Goal: Task Accomplishment & Management: Complete application form

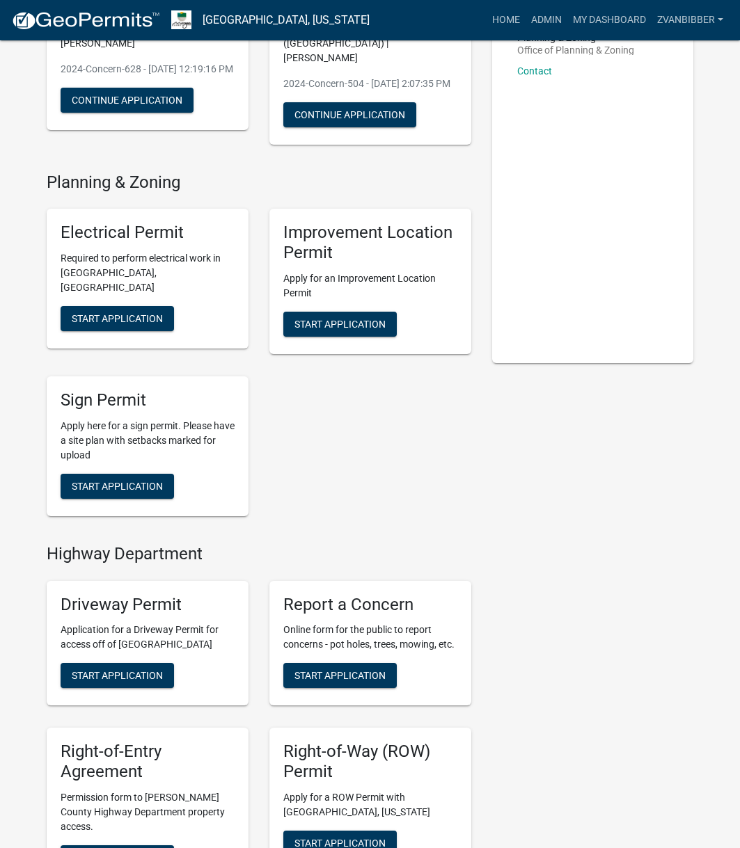
scroll to position [209, 0]
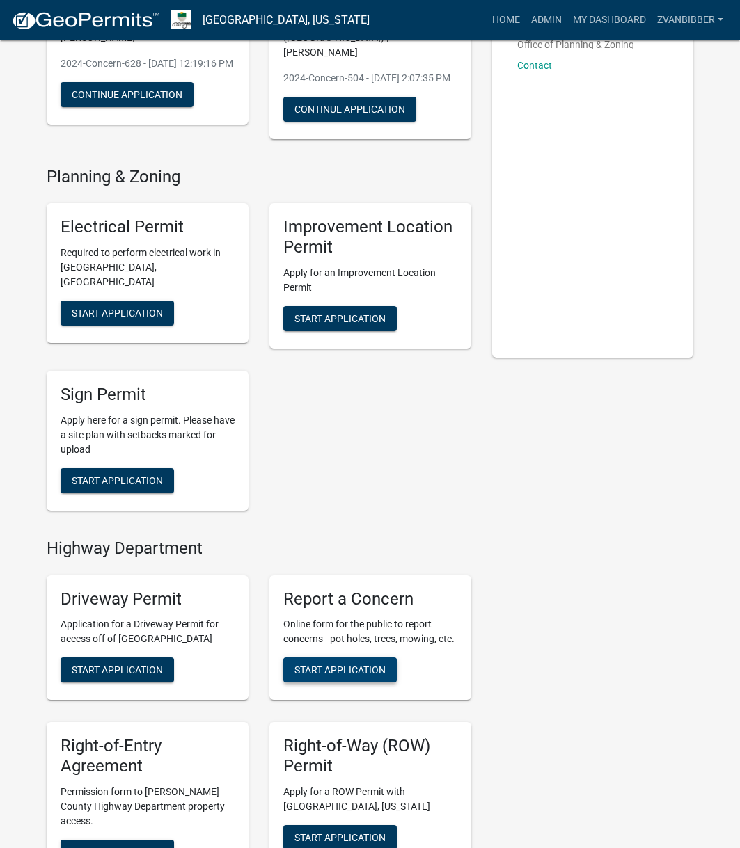
click at [324, 674] on span "Start Application" at bounding box center [339, 670] width 91 height 11
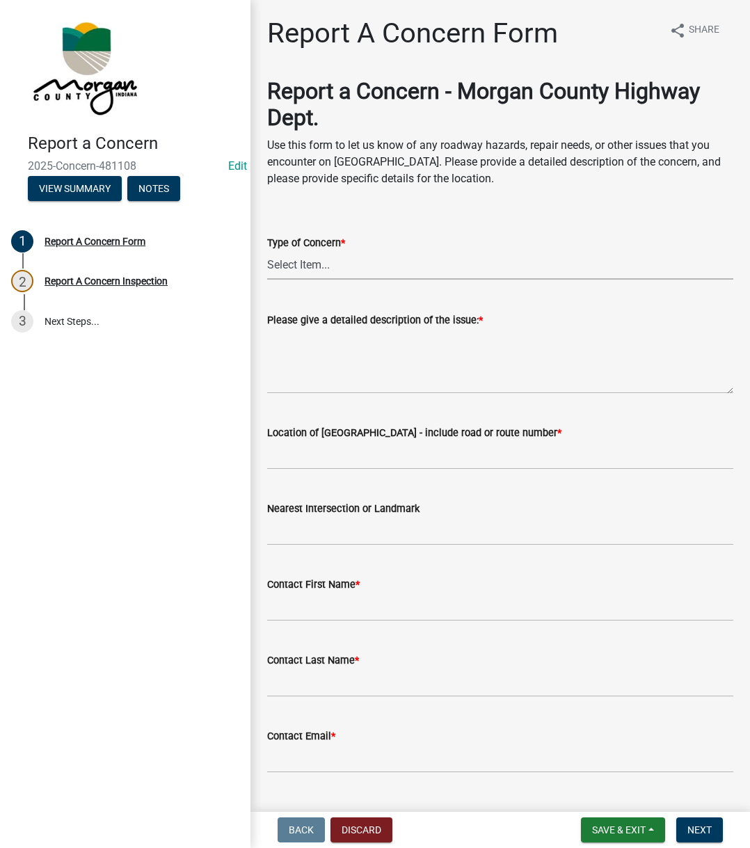
click at [432, 260] on select "Select Item... Pot Hole Patching Ditch Tree Sign Mowing Culvert Other" at bounding box center [500, 265] width 466 height 29
click at [267, 251] on select "Select Item... Pot Hole Patching Ditch Tree Sign Mowing Culvert Other" at bounding box center [500, 265] width 466 height 29
select select "05549d27-706b-4fc5-87d5-786b3b3055f9"
click at [333, 340] on textarea "Please give a detailed description of the issue: *" at bounding box center [500, 360] width 466 height 65
paste textarea "Reported an ash tree that looks like it is about to fall. It is just north of t…"
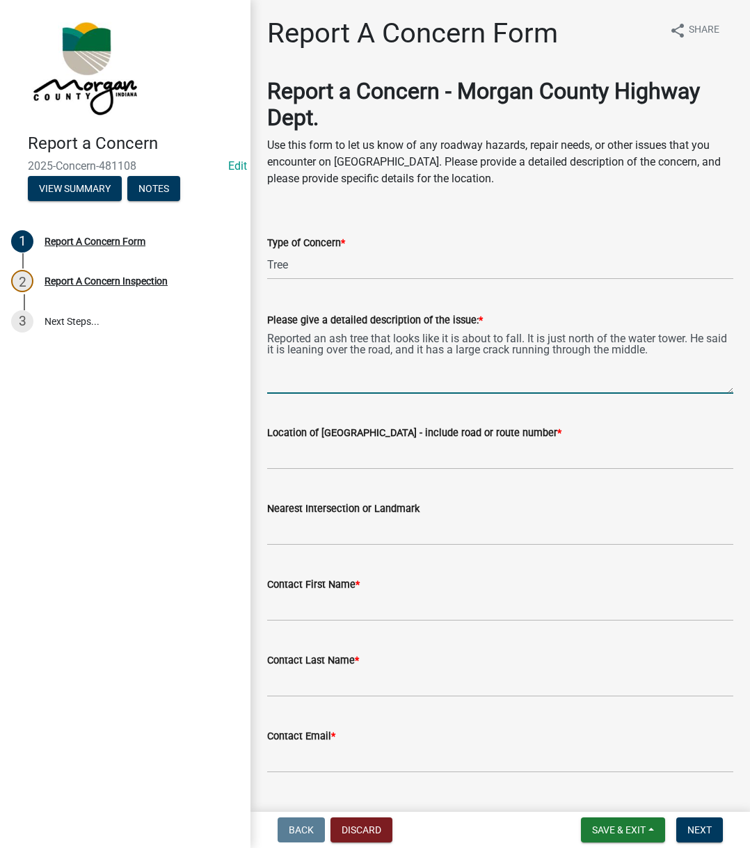
type textarea "Reported an ash tree that looks like it is about to fall. It is just north of t…"
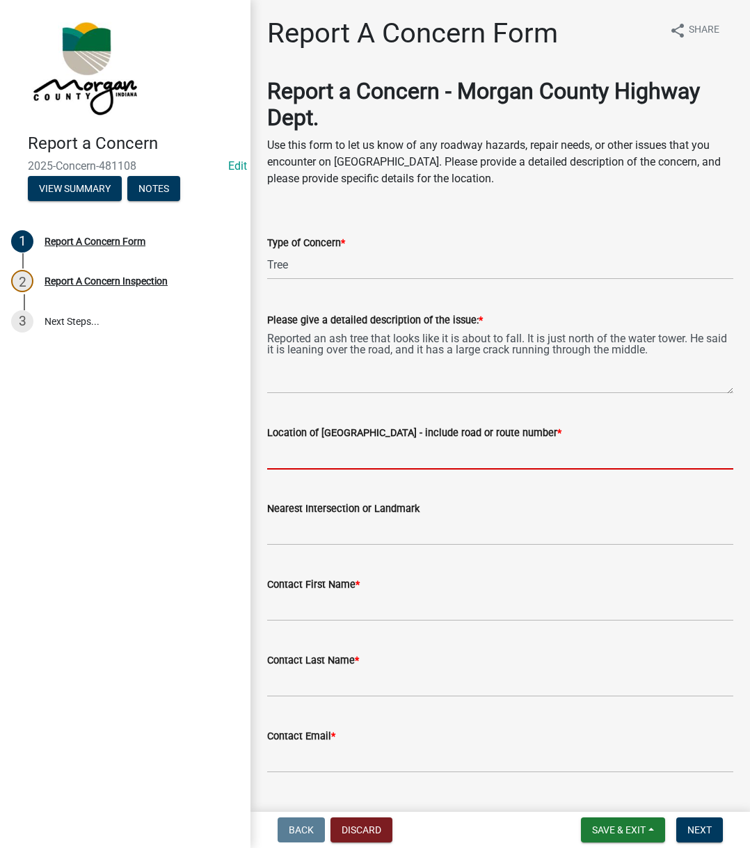
click at [393, 452] on input "Location of [GEOGRAPHIC_DATA] - include road or route number *" at bounding box center [500, 455] width 466 height 29
type input "Baltimore Rd"
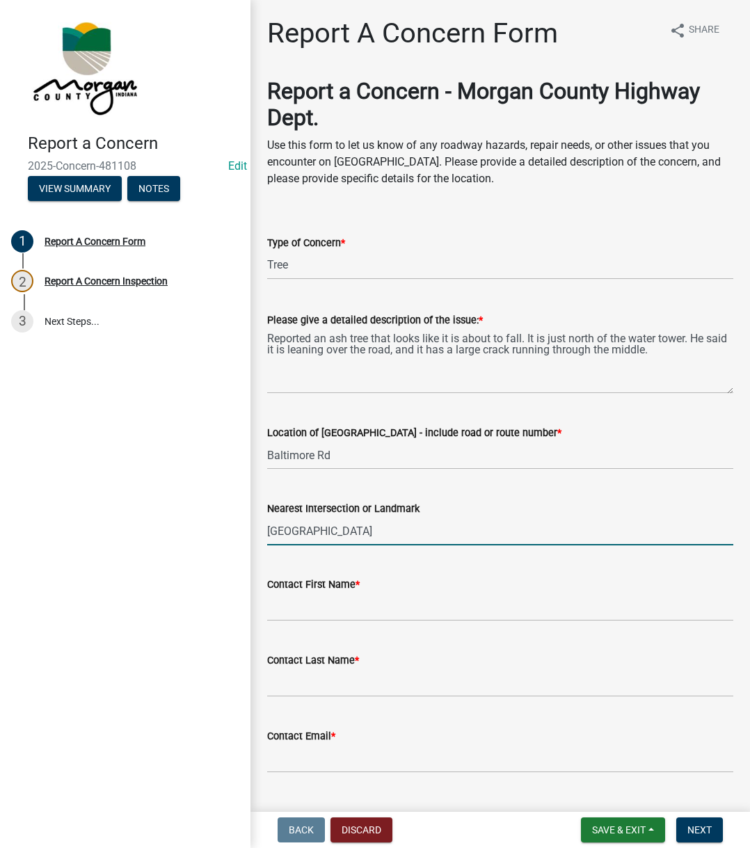
type input "[GEOGRAPHIC_DATA]"
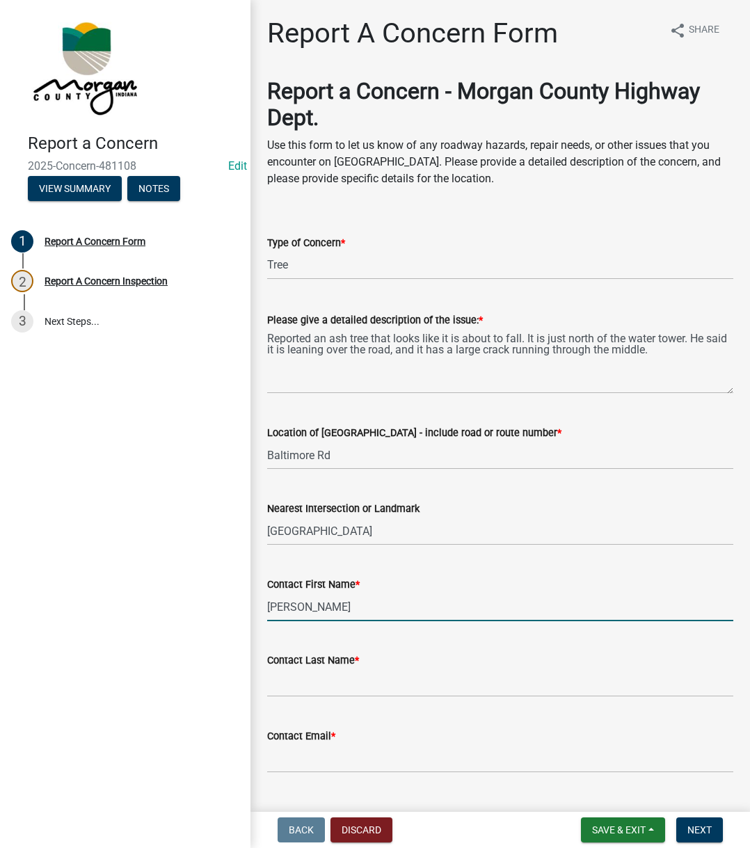
type input "[PERSON_NAME]"
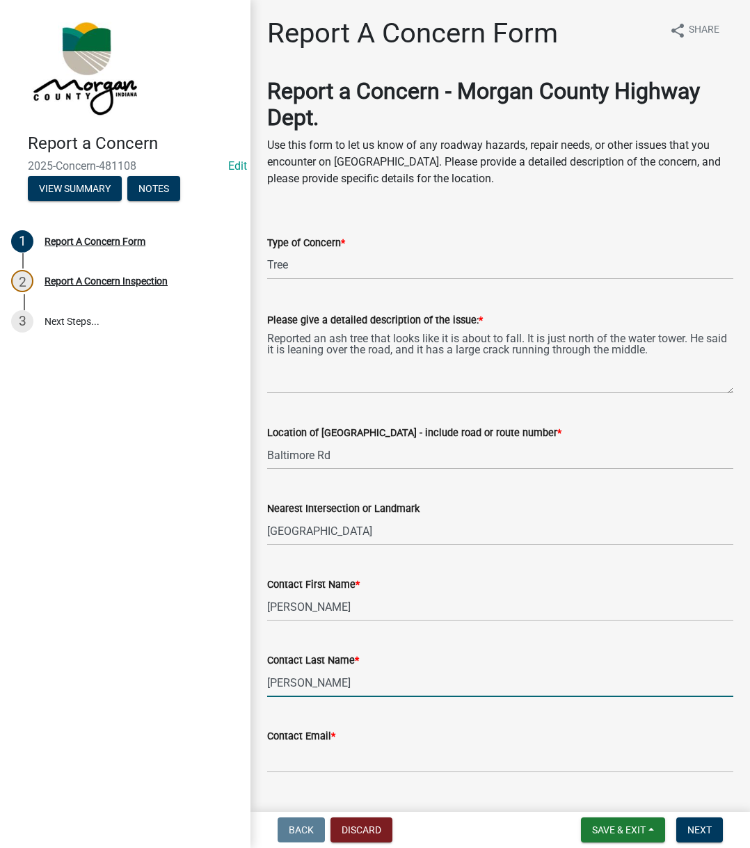
type input "[PERSON_NAME]"
type input "[EMAIL_ADDRESS][DOMAIN_NAME]"
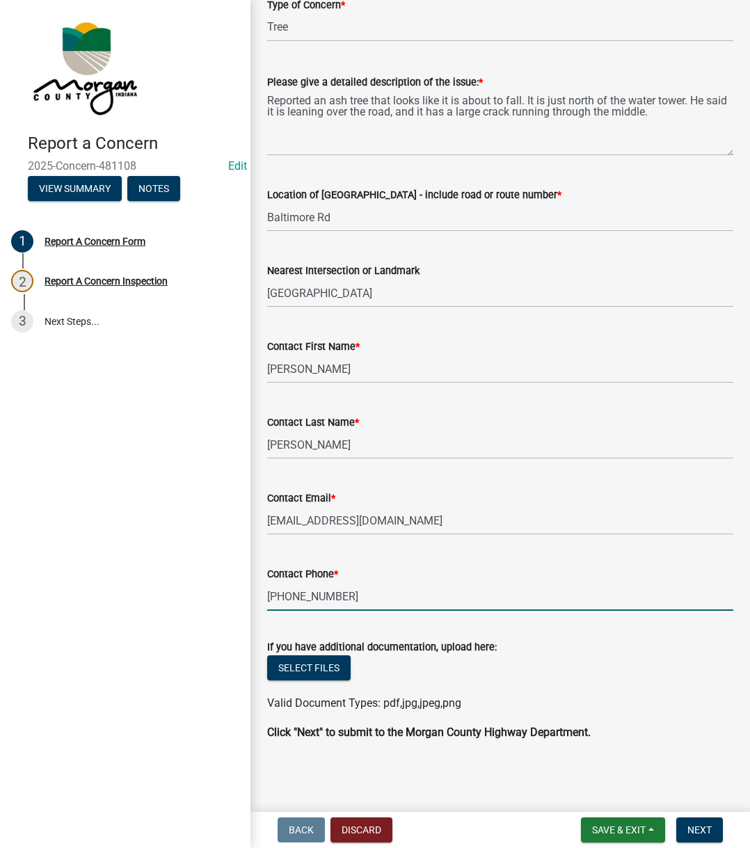
type input "[PHONE_NUMBER]"
click at [688, 841] on button "Next" at bounding box center [699, 830] width 47 height 25
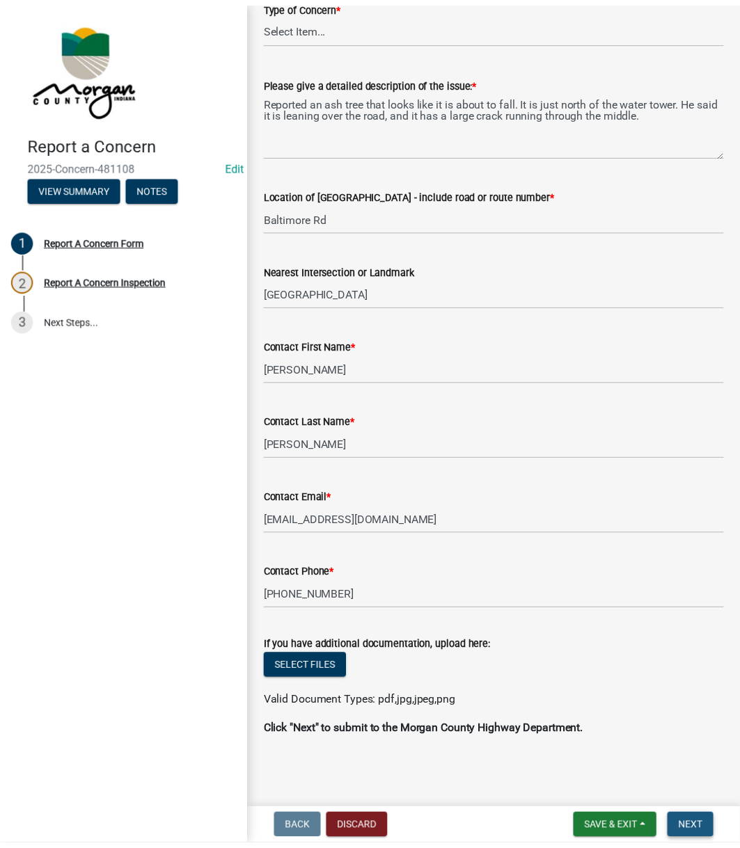
scroll to position [0, 0]
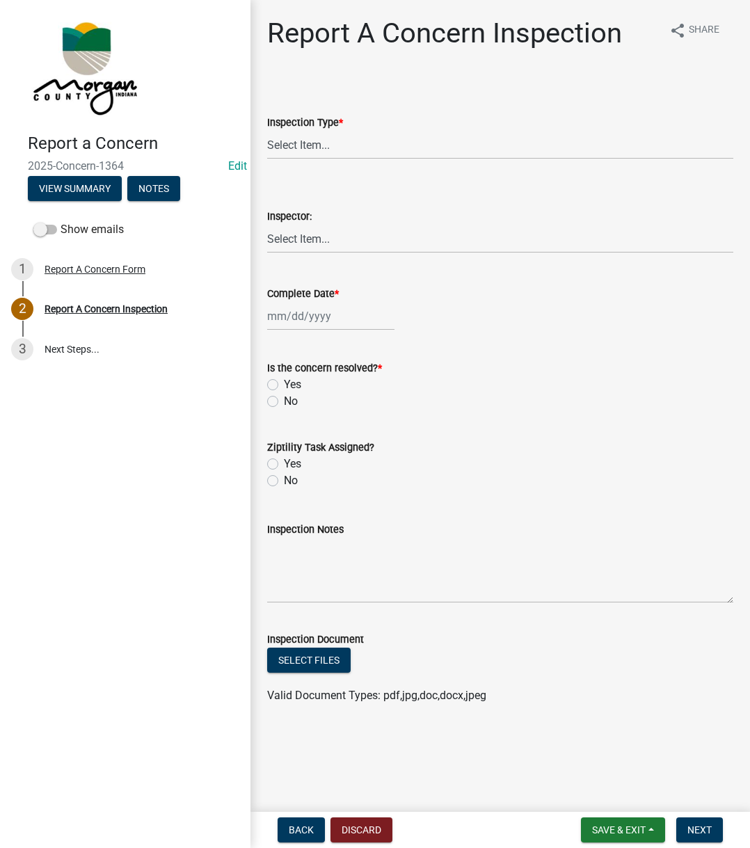
click at [365, 129] on div "Inspection Type *" at bounding box center [500, 122] width 466 height 17
click at [323, 154] on select "Select Item... Pot Hole Patching Ditch Tree Sign Mowing Culvert Other" at bounding box center [500, 145] width 466 height 29
click at [267, 131] on select "Select Item... Pot Hole Patching Ditch Tree Sign Mowing Culvert Other" at bounding box center [500, 145] width 466 height 29
select select "05549d27-706b-4fc5-87d5-786b3b3055f9"
click at [312, 244] on select "Select Item... [PERSON_NAME] [PERSON_NAME] [PERSON_NAME] [PERSON_NAME] [PERSON_…" at bounding box center [500, 239] width 466 height 29
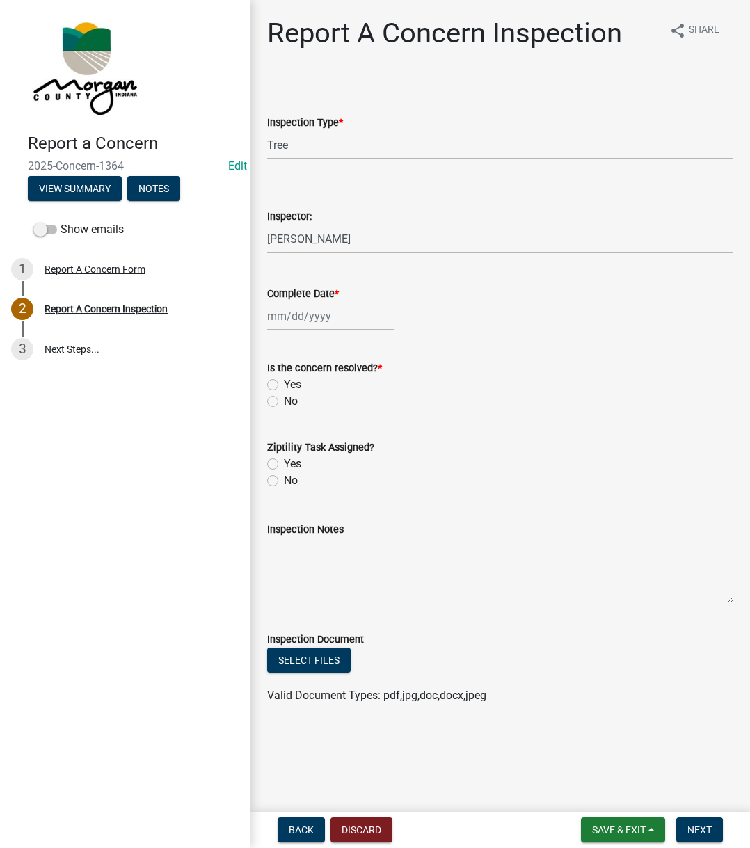
click at [267, 225] on select "Select Item... [PERSON_NAME] [PERSON_NAME] [PERSON_NAME] [PERSON_NAME] [PERSON_…" at bounding box center [500, 239] width 466 height 29
select select "742eb044-fc58-4034-b35e-1550e746fcda"
click at [325, 322] on div at bounding box center [330, 316] width 127 height 29
select select "9"
select select "2025"
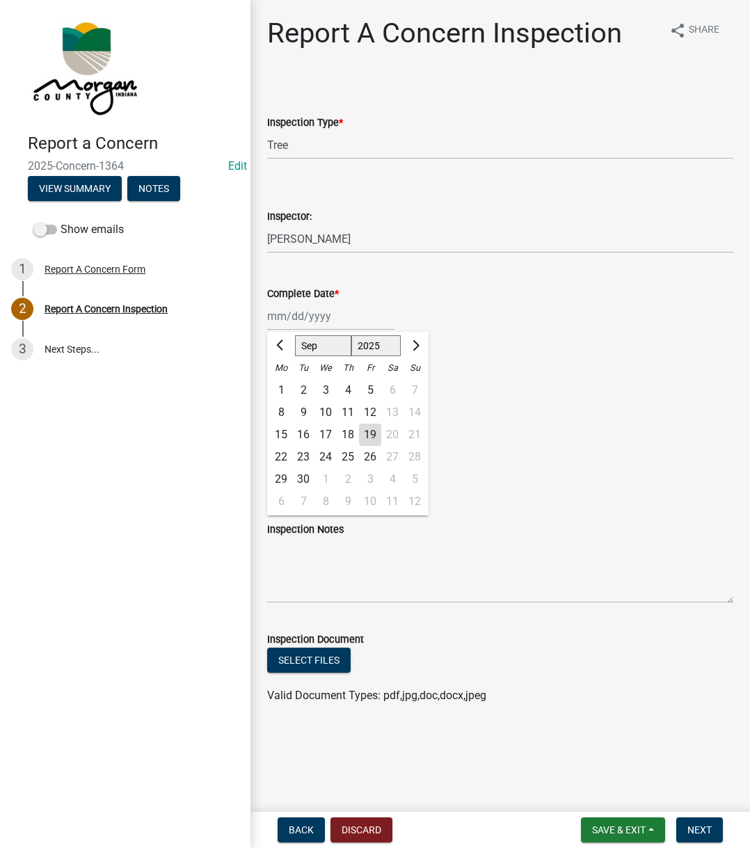
click at [374, 434] on div "19" at bounding box center [370, 435] width 22 height 22
type input "[DATE]"
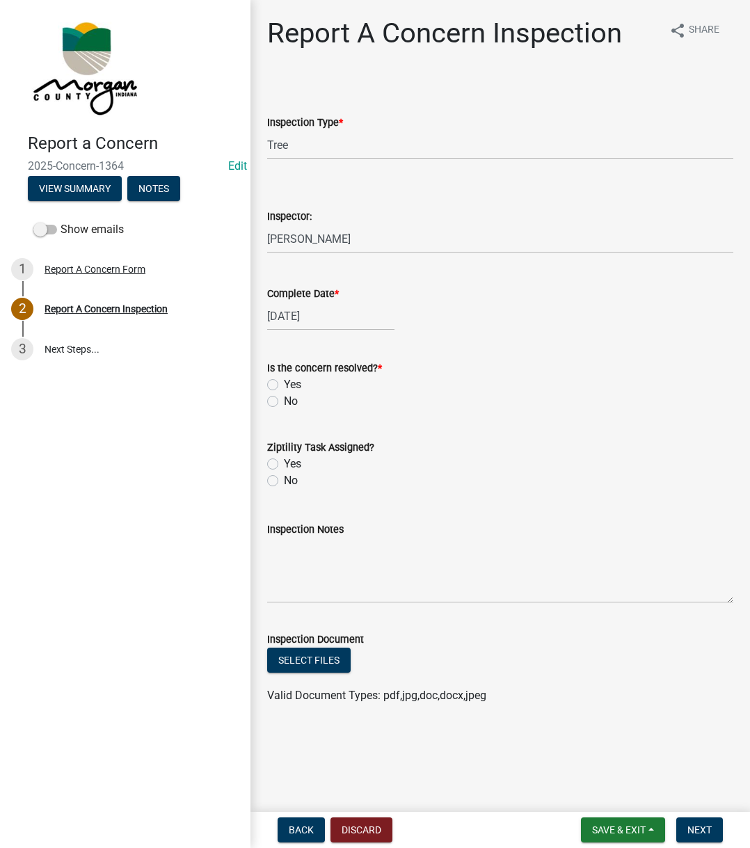
click at [284, 383] on label "Yes" at bounding box center [292, 385] width 17 height 17
click at [284, 383] on input "Yes" at bounding box center [288, 381] width 9 height 9
radio input "true"
click at [284, 461] on label "Yes" at bounding box center [292, 464] width 17 height 17
click at [284, 461] on input "Yes" at bounding box center [288, 460] width 9 height 9
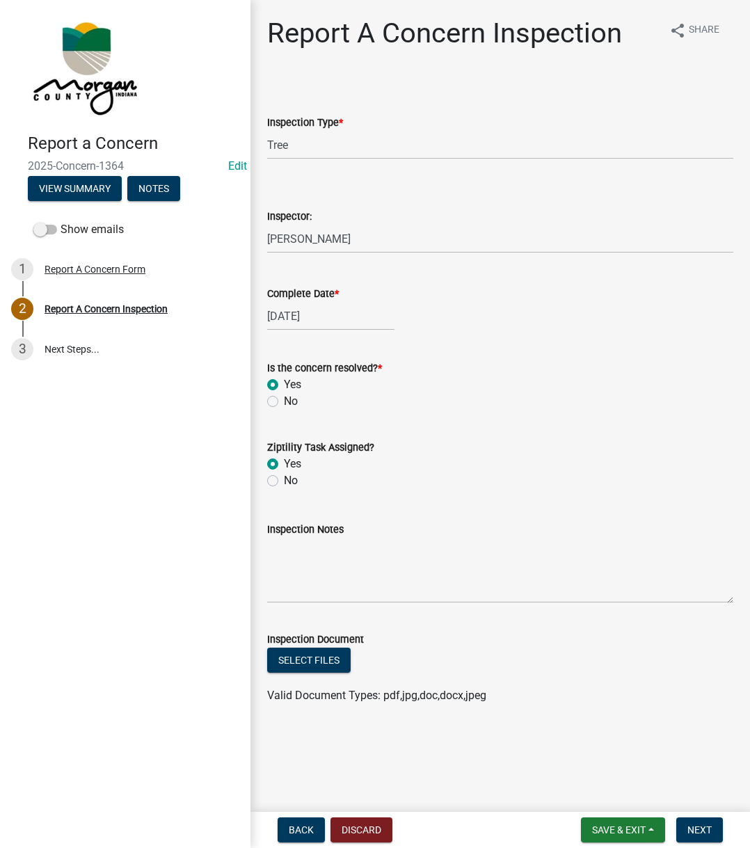
radio input "true"
click at [312, 547] on textarea "Inspection Notes" at bounding box center [500, 570] width 466 height 65
type textarea "Sent to D2"
click at [708, 826] on span "Next" at bounding box center [700, 830] width 24 height 11
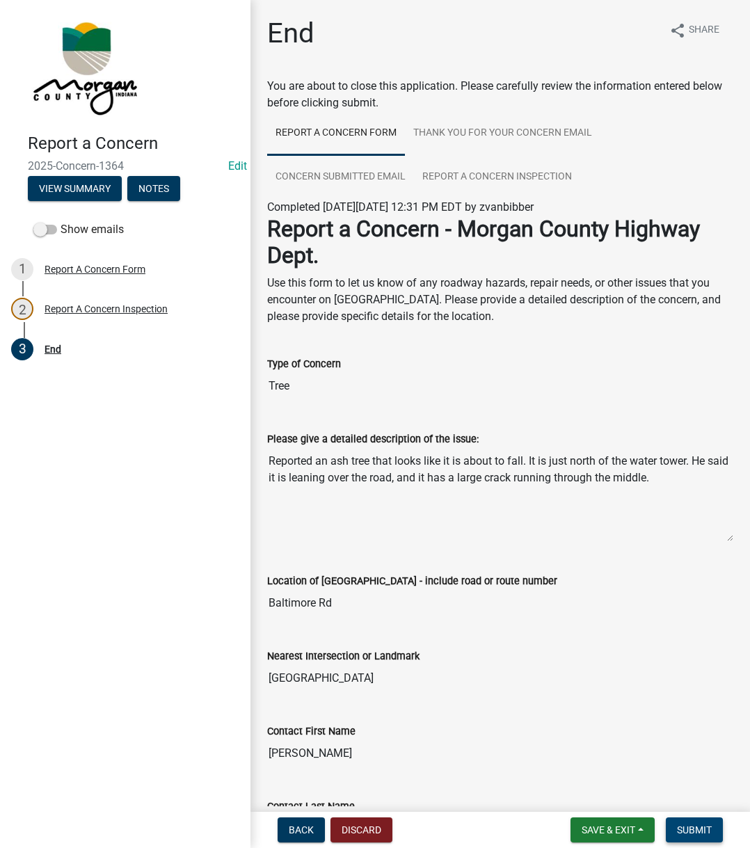
click at [679, 825] on span "Submit" at bounding box center [694, 830] width 35 height 11
